Goal: Find specific page/section: Find specific page/section

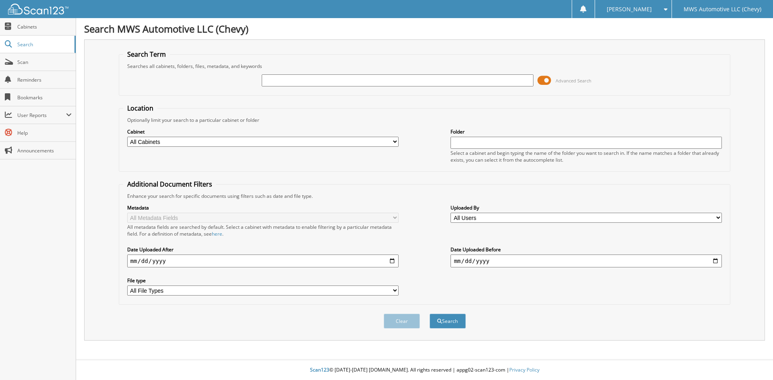
click at [275, 83] on input "text" at bounding box center [397, 80] width 271 height 12
type input "c5434a"
click at [430, 314] on button "Search" at bounding box center [448, 321] width 36 height 15
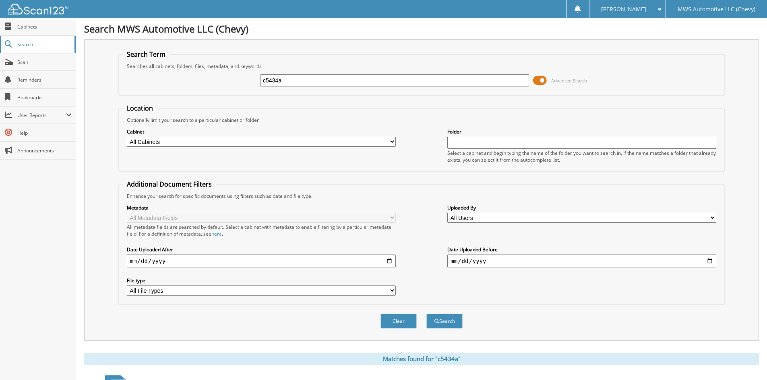
click at [33, 45] on span "Search" at bounding box center [43, 44] width 53 height 7
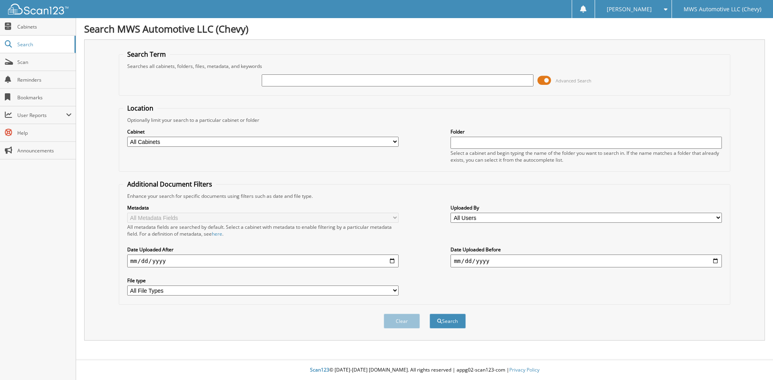
click at [544, 79] on span at bounding box center [545, 80] width 14 height 12
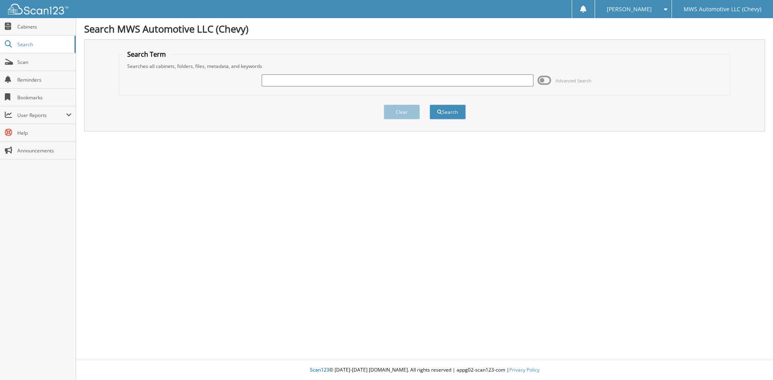
click at [383, 80] on input "text" at bounding box center [397, 80] width 271 height 12
type input "c5434a"
click at [430, 105] on button "Search" at bounding box center [448, 112] width 36 height 15
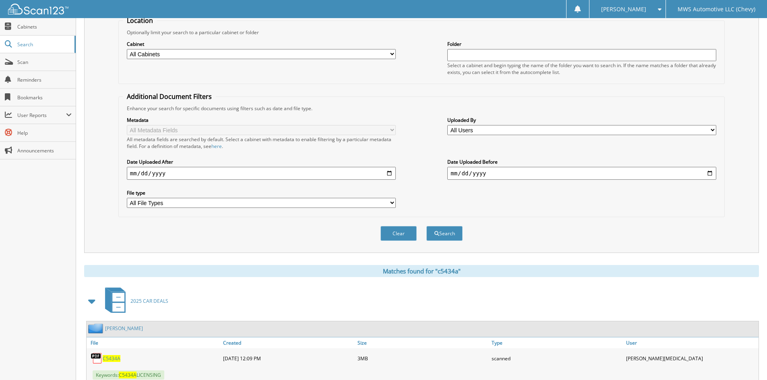
scroll to position [148, 0]
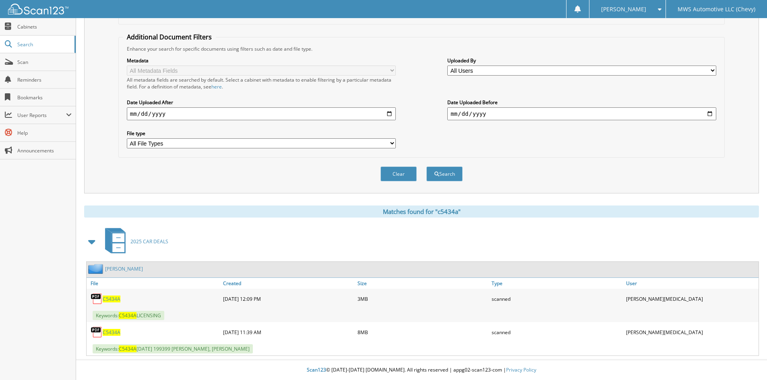
click at [113, 331] on span "C5434A" at bounding box center [112, 332] width 18 height 7
click at [610, 164] on div "Clear Search" at bounding box center [421, 174] width 606 height 33
click at [400, 176] on button "Clear" at bounding box center [398, 174] width 36 height 15
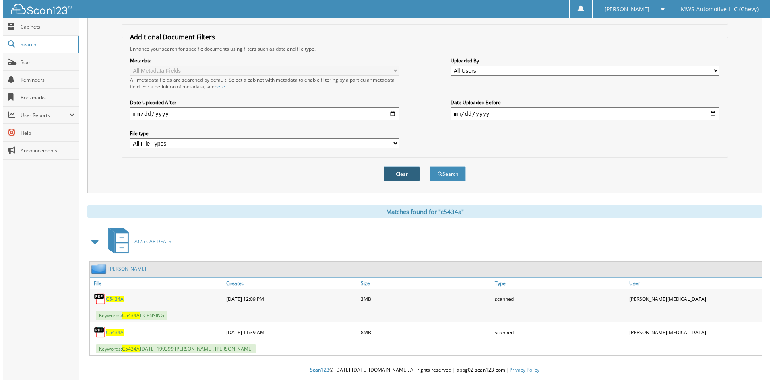
scroll to position [0, 0]
